Goal: Complete application form

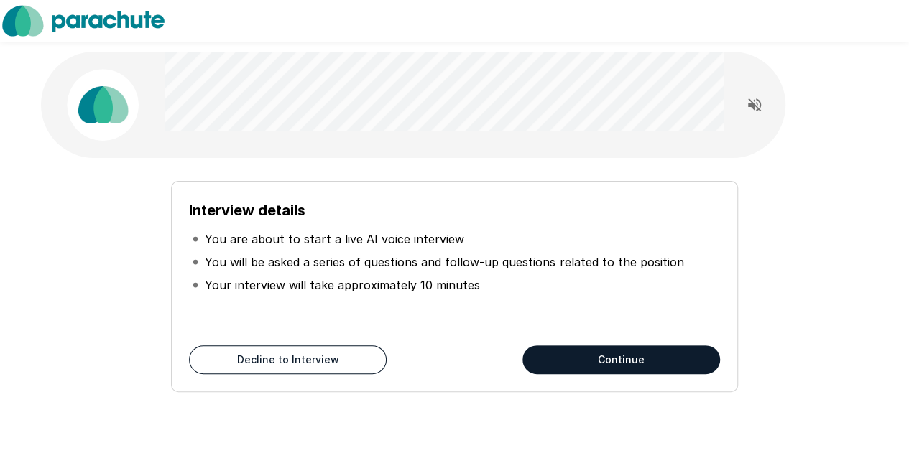
click at [342, 291] on p "Your interview will take approximately 10 minutes" at bounding box center [342, 285] width 275 height 17
click at [596, 358] on button "Continue" at bounding box center [621, 360] width 198 height 29
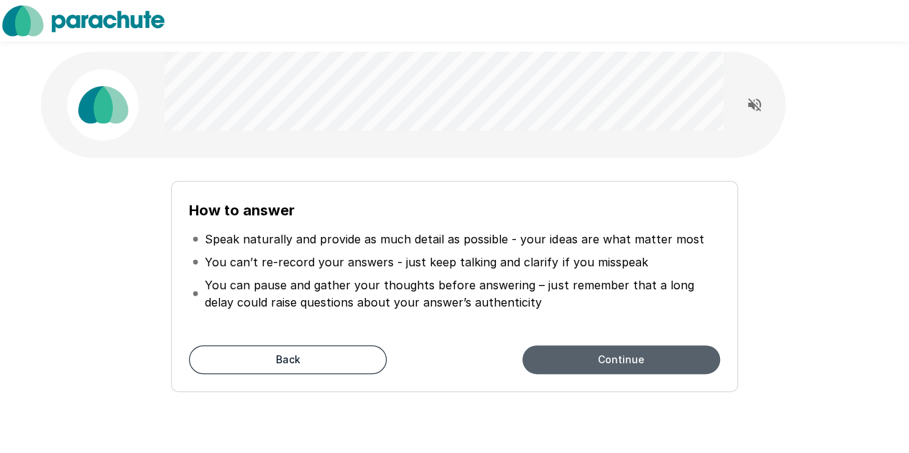
click at [596, 358] on button "Continue" at bounding box center [621, 360] width 198 height 29
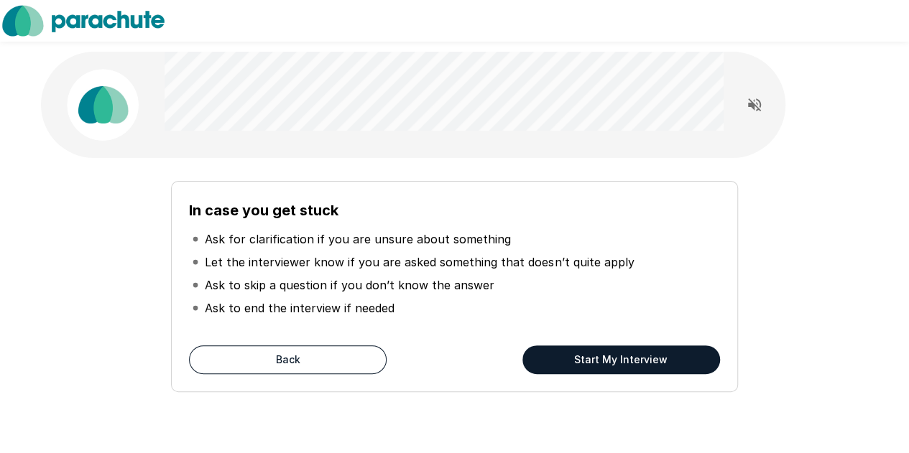
click at [596, 358] on button "Start My Interview" at bounding box center [621, 360] width 198 height 29
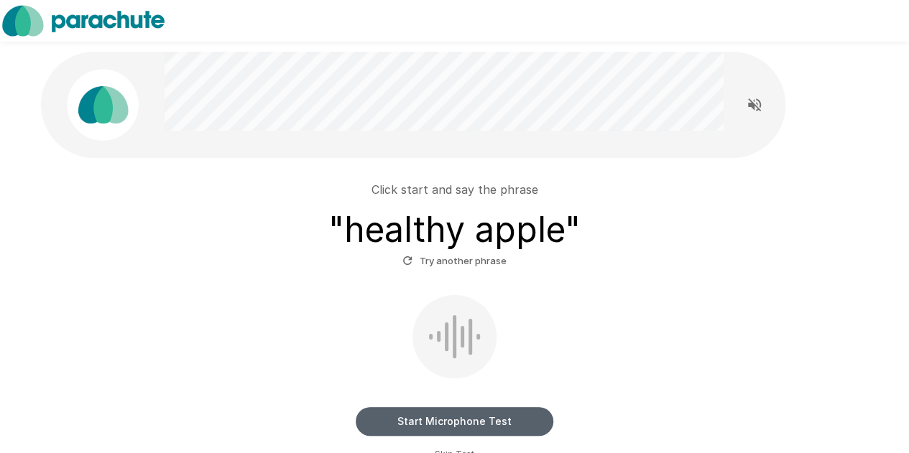
click at [463, 420] on button "Start Microphone Test" at bounding box center [455, 421] width 198 height 29
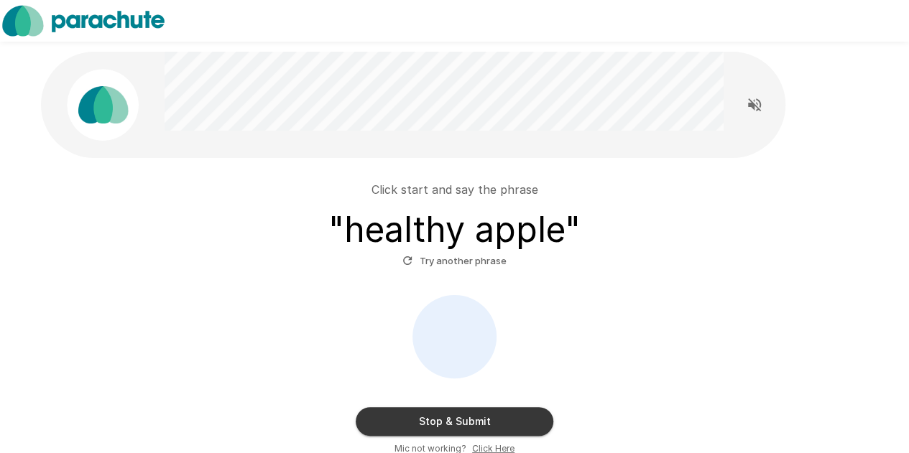
click at [472, 425] on button "Stop & Submit" at bounding box center [455, 421] width 198 height 29
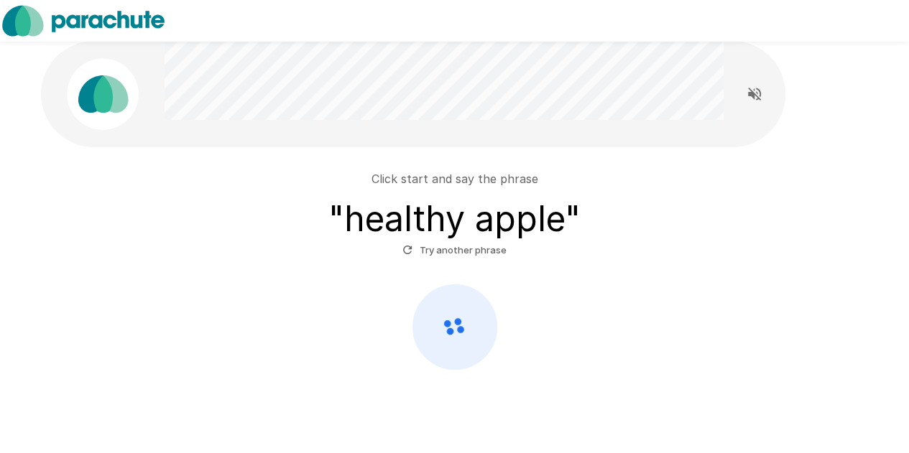
scroll to position [47, 0]
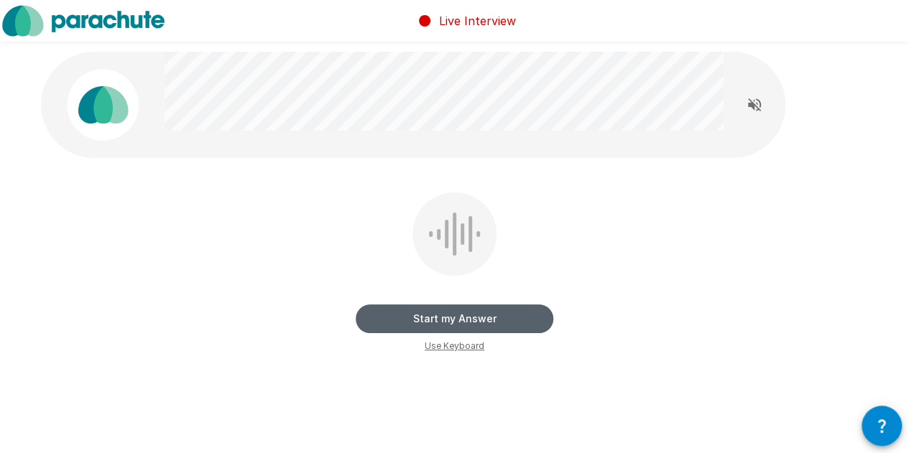
click at [502, 317] on button "Start my Answer" at bounding box center [455, 319] width 198 height 29
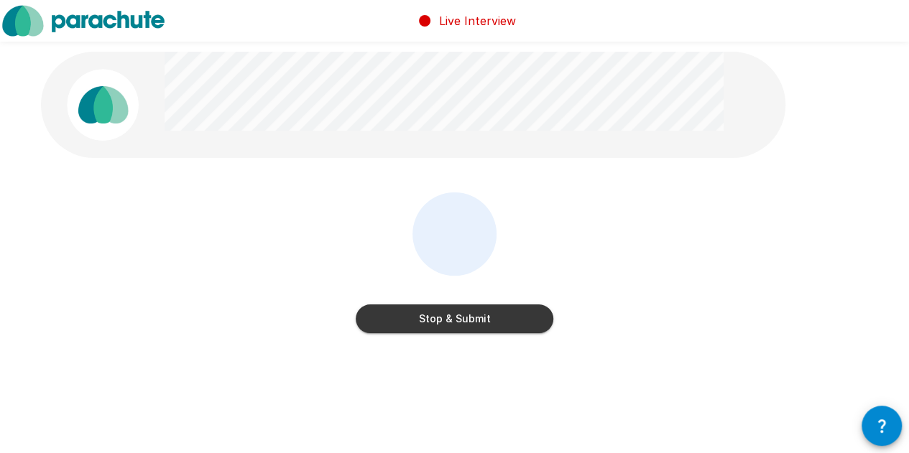
click at [482, 325] on button "Stop & Submit" at bounding box center [455, 319] width 198 height 29
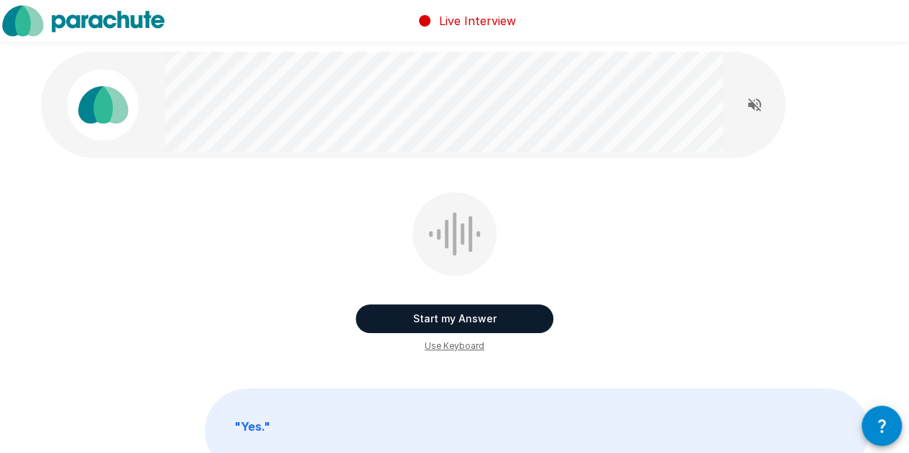
click at [467, 318] on button "Start my Answer" at bounding box center [455, 319] width 198 height 29
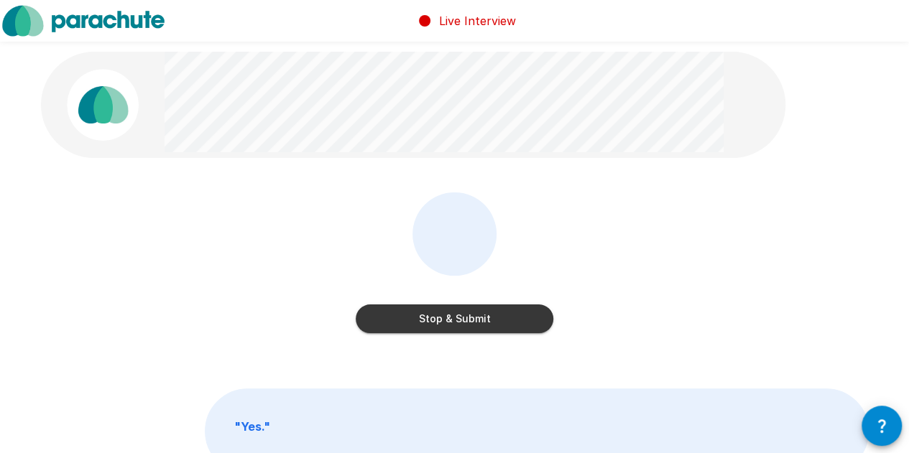
click at [451, 318] on button "Stop & Submit" at bounding box center [455, 319] width 198 height 29
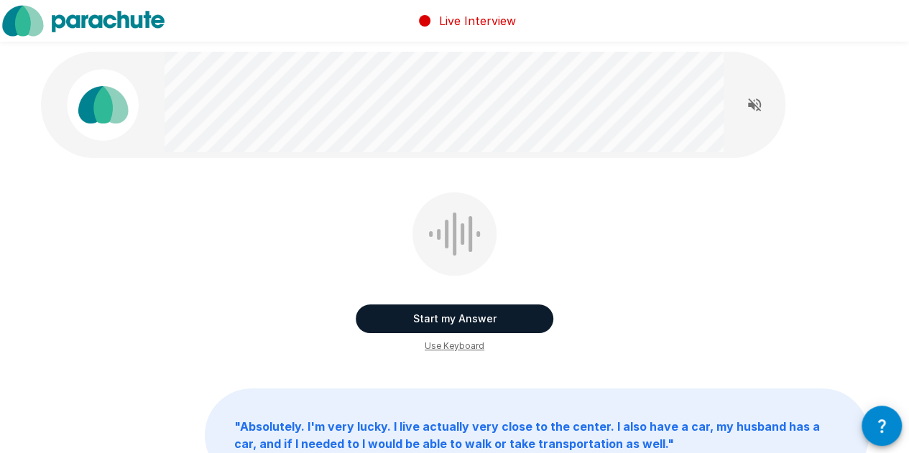
click at [486, 326] on button "Start my Answer" at bounding box center [455, 319] width 198 height 29
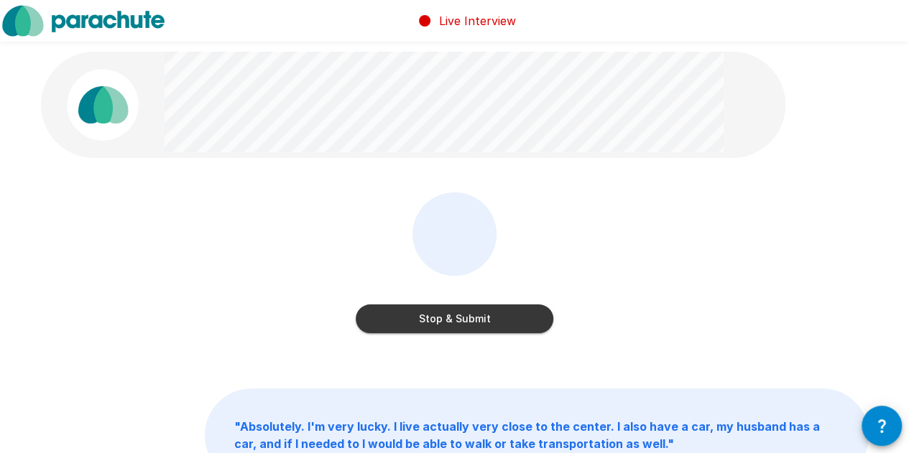
click at [486, 326] on button "Stop & Submit" at bounding box center [455, 319] width 198 height 29
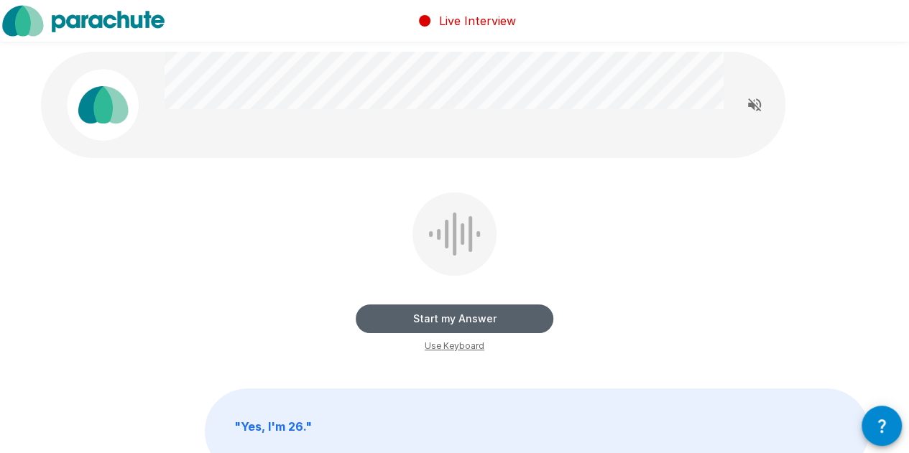
click at [499, 316] on button "Start my Answer" at bounding box center [455, 319] width 198 height 29
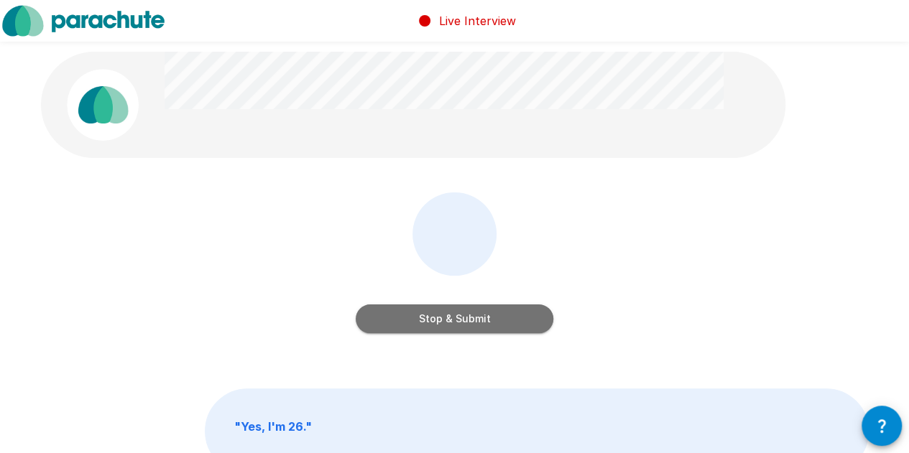
click at [412, 321] on button "Stop & Submit" at bounding box center [455, 319] width 198 height 29
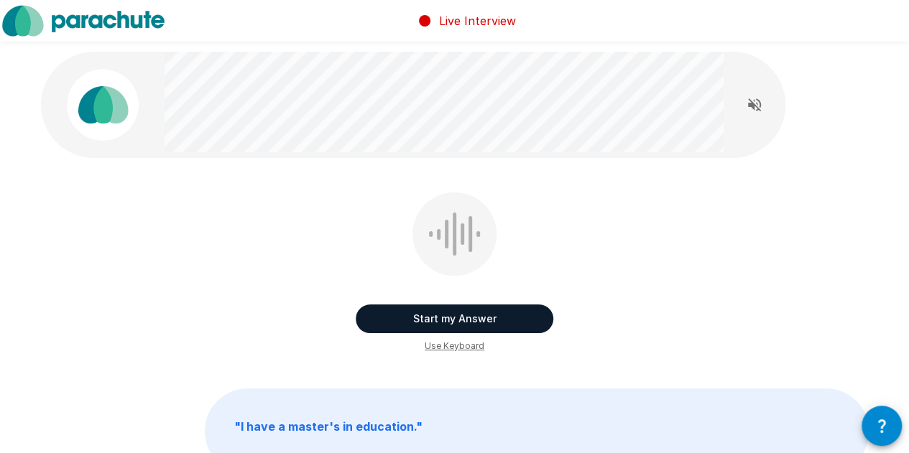
click at [466, 320] on button "Start my Answer" at bounding box center [455, 319] width 198 height 29
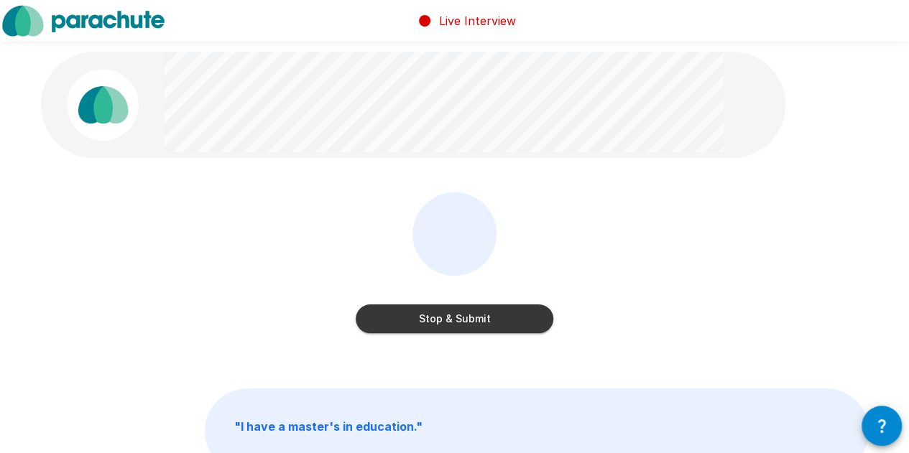
click at [479, 315] on button "Stop & Submit" at bounding box center [455, 319] width 198 height 29
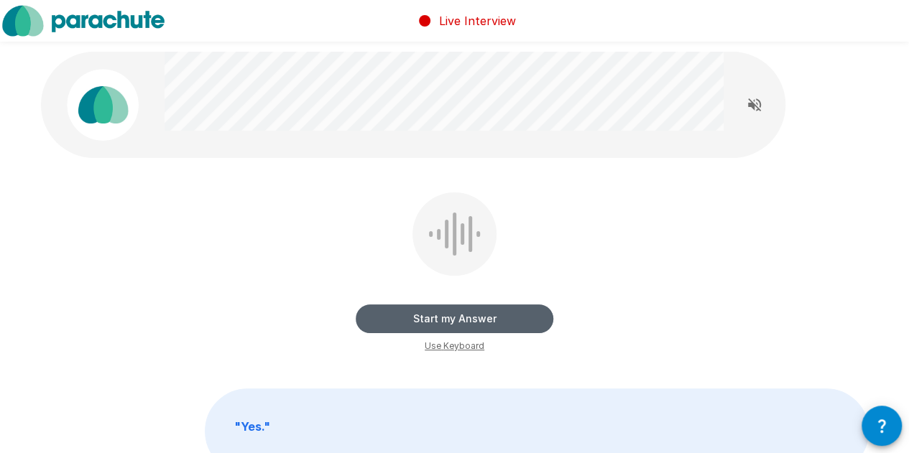
click at [457, 305] on button "Start my Answer" at bounding box center [455, 319] width 198 height 29
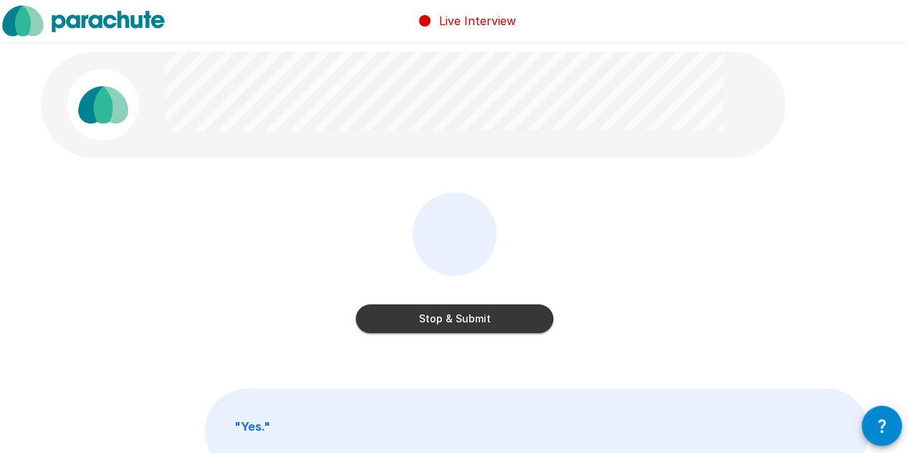
click at [461, 319] on button "Stop & Submit" at bounding box center [455, 319] width 198 height 29
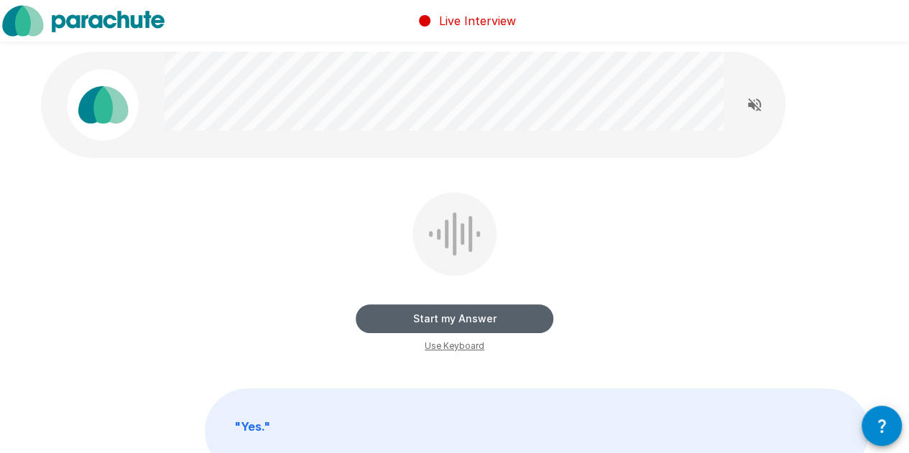
click at [451, 314] on button "Start my Answer" at bounding box center [455, 319] width 198 height 29
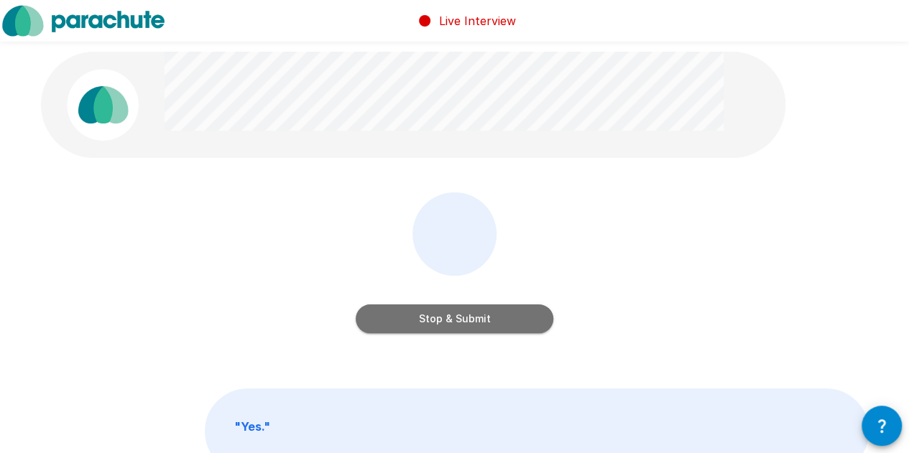
click at [448, 323] on button "Stop & Submit" at bounding box center [455, 319] width 198 height 29
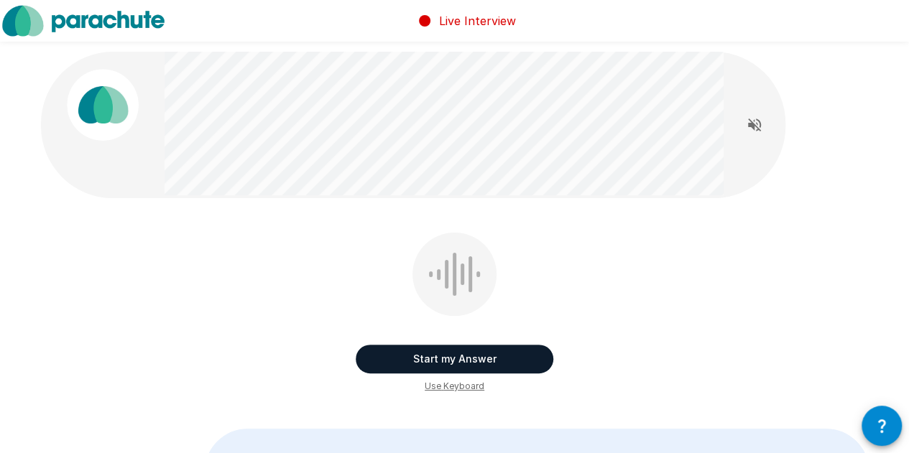
click at [447, 354] on button "Start my Answer" at bounding box center [455, 359] width 198 height 29
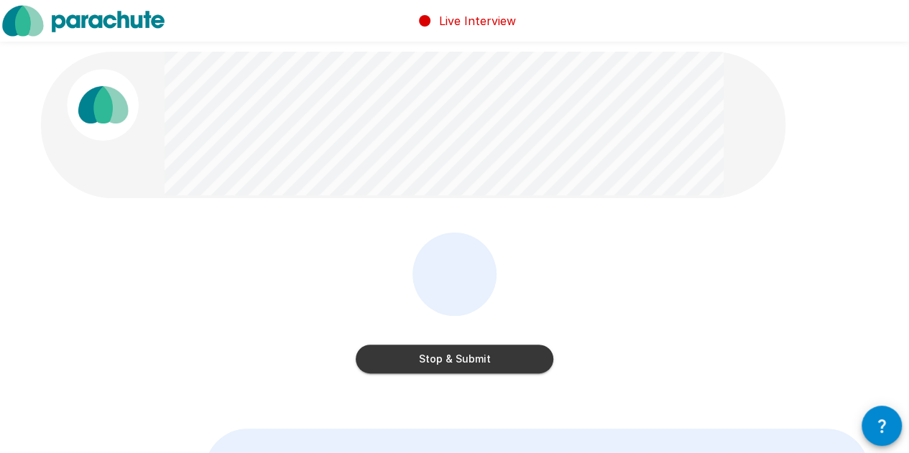
click at [462, 357] on button "Stop & Submit" at bounding box center [455, 359] width 198 height 29
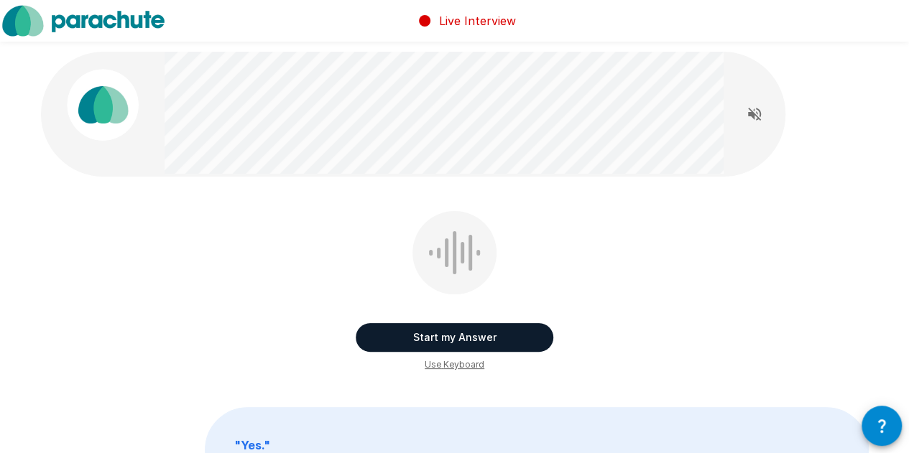
click at [395, 340] on button "Start my Answer" at bounding box center [455, 337] width 198 height 29
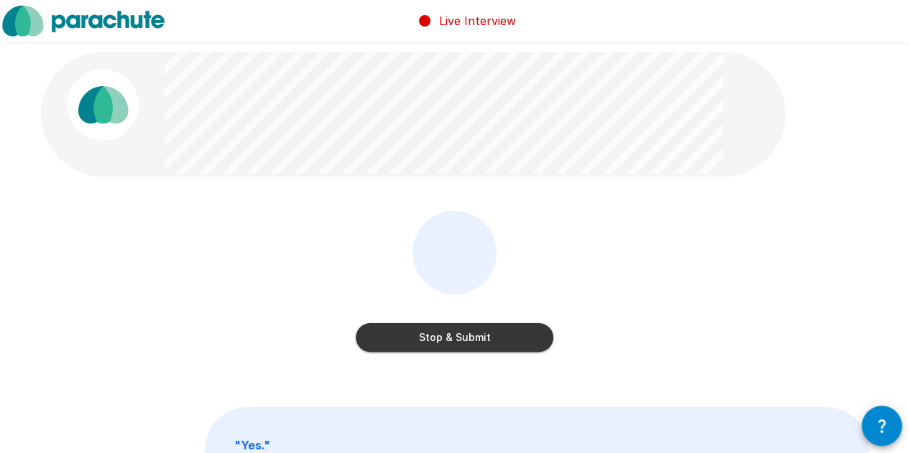
click at [433, 341] on button "Stop & Submit" at bounding box center [455, 337] width 198 height 29
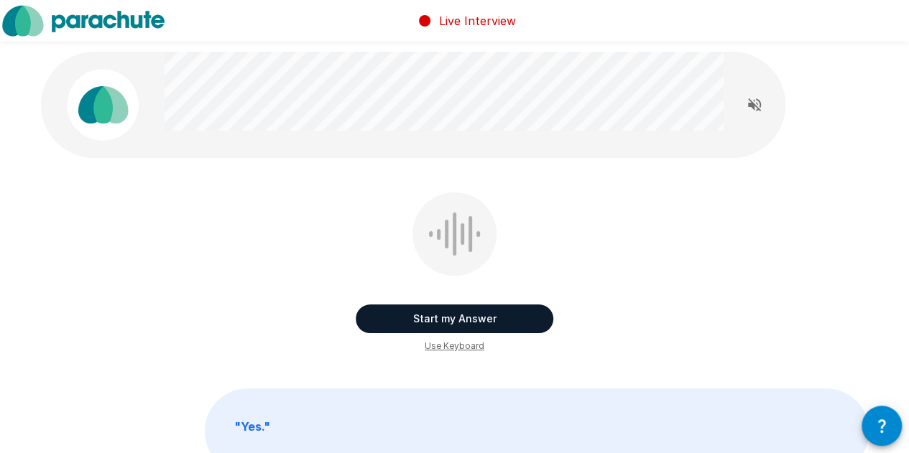
click at [407, 314] on button "Start my Answer" at bounding box center [455, 319] width 198 height 29
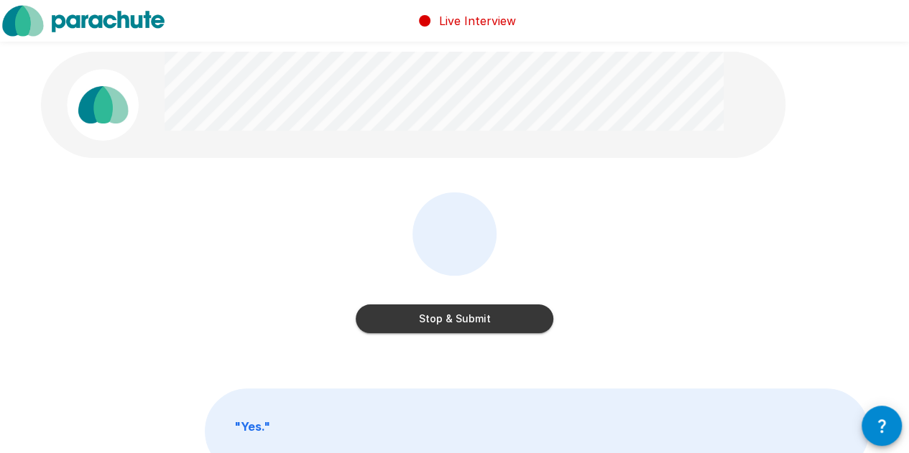
click at [446, 321] on button "Stop & Submit" at bounding box center [455, 319] width 198 height 29
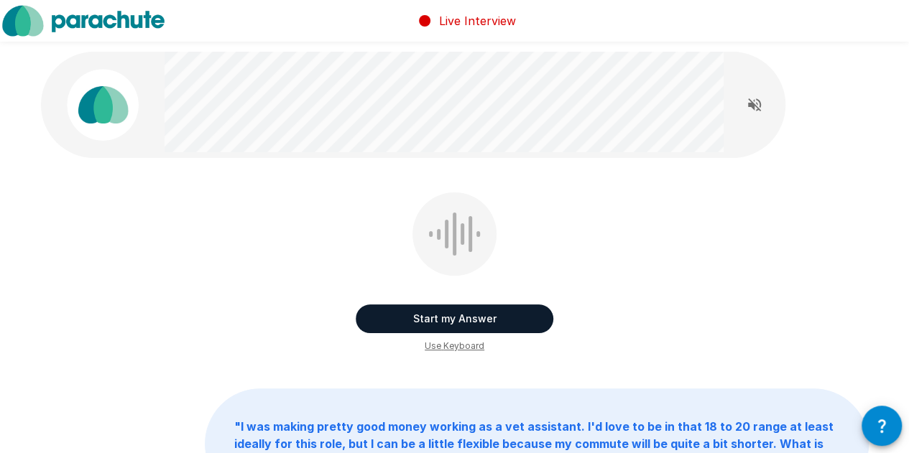
click at [443, 328] on button "Start my Answer" at bounding box center [455, 319] width 198 height 29
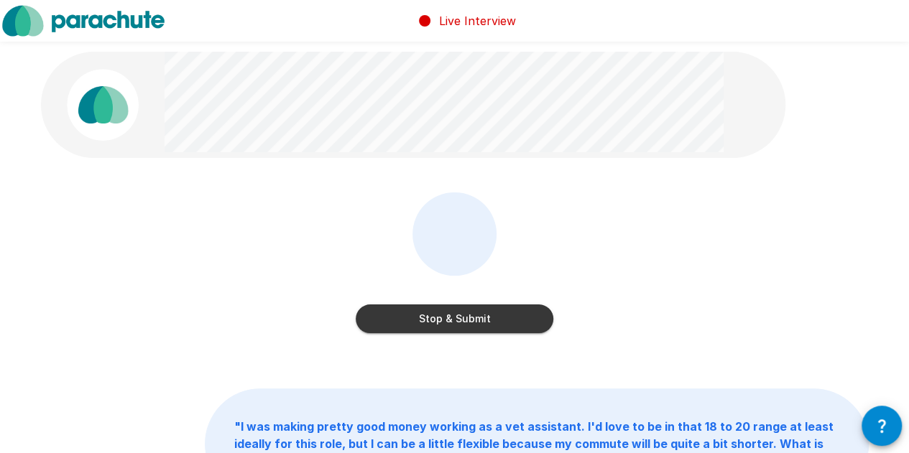
click at [471, 320] on button "Stop & Submit" at bounding box center [455, 319] width 198 height 29
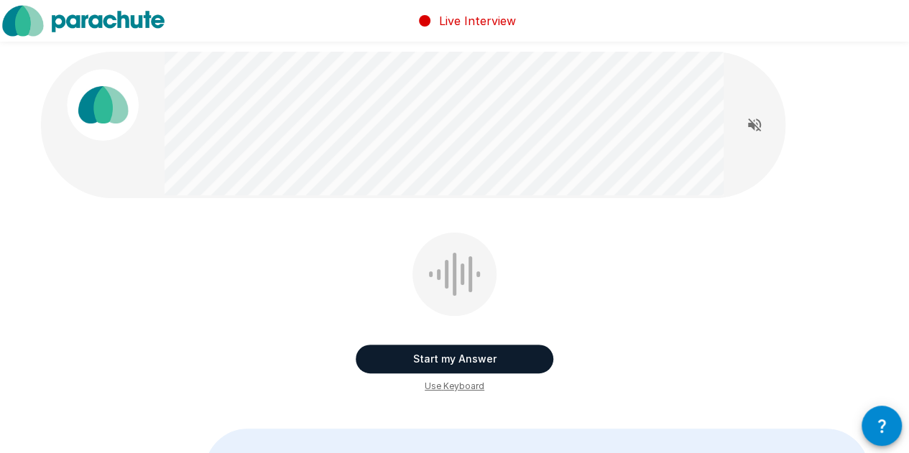
click at [452, 354] on button "Start my Answer" at bounding box center [455, 359] width 198 height 29
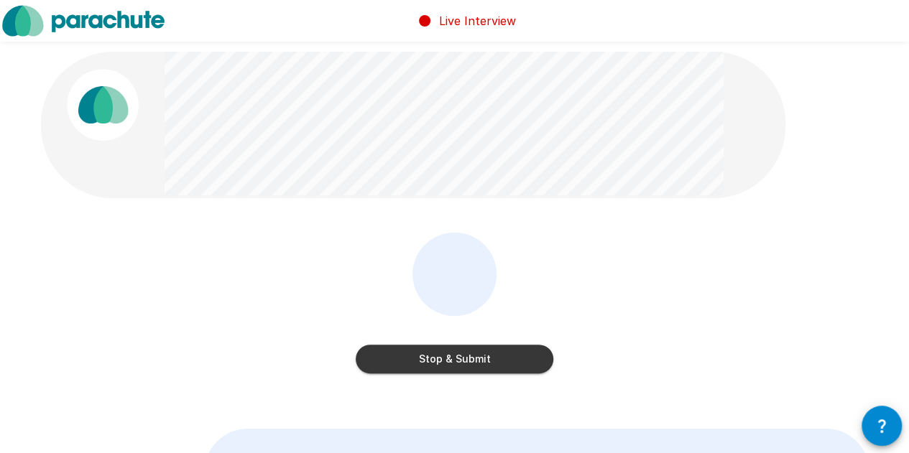
click at [411, 364] on button "Stop & Submit" at bounding box center [455, 359] width 198 height 29
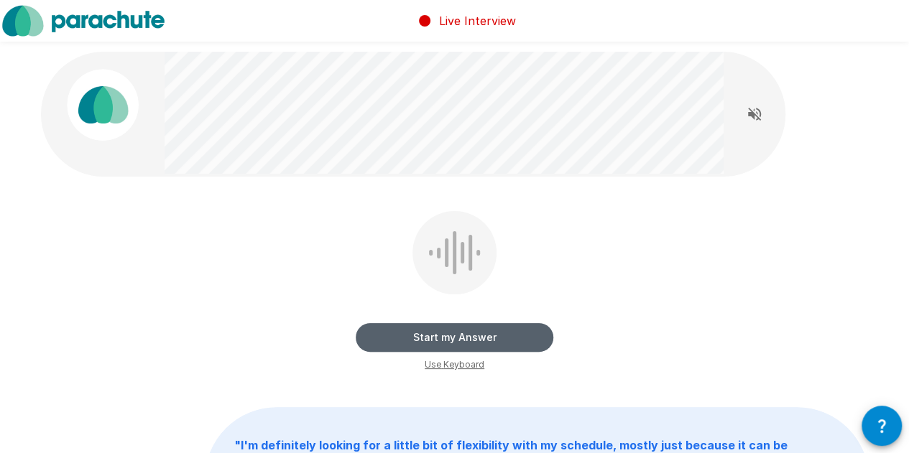
click at [504, 338] on button "Start my Answer" at bounding box center [455, 337] width 198 height 29
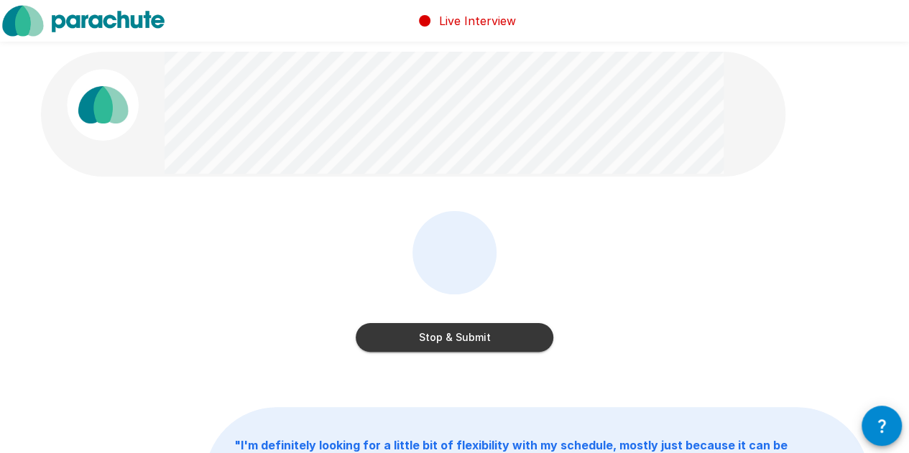
click at [470, 346] on button "Stop & Submit" at bounding box center [455, 337] width 198 height 29
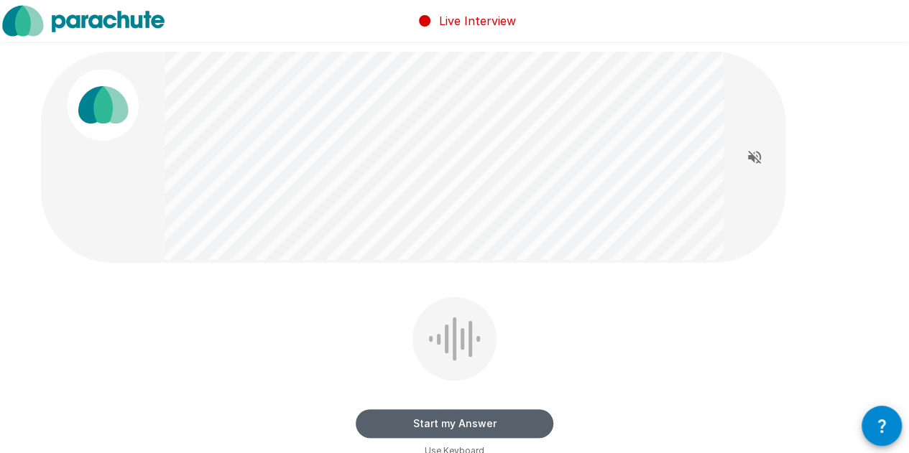
click at [415, 415] on button "Start my Answer" at bounding box center [455, 424] width 198 height 29
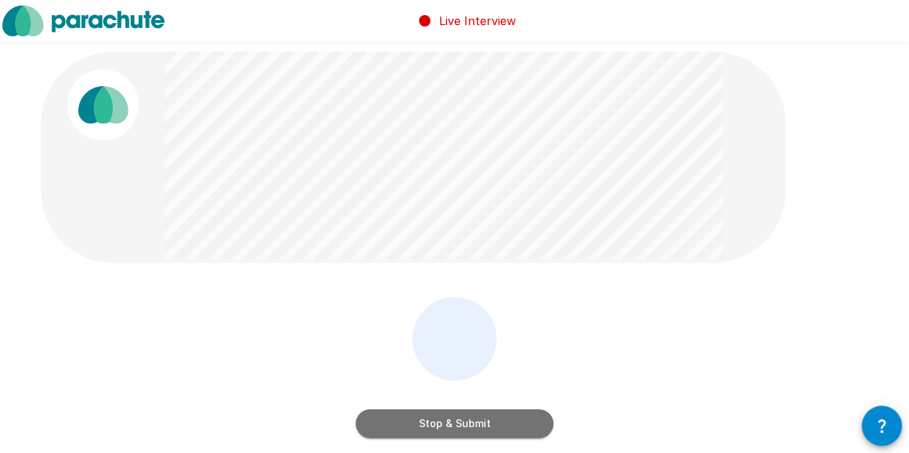
click at [481, 420] on button "Stop & Submit" at bounding box center [455, 424] width 198 height 29
